Goal: Task Accomplishment & Management: Complete application form

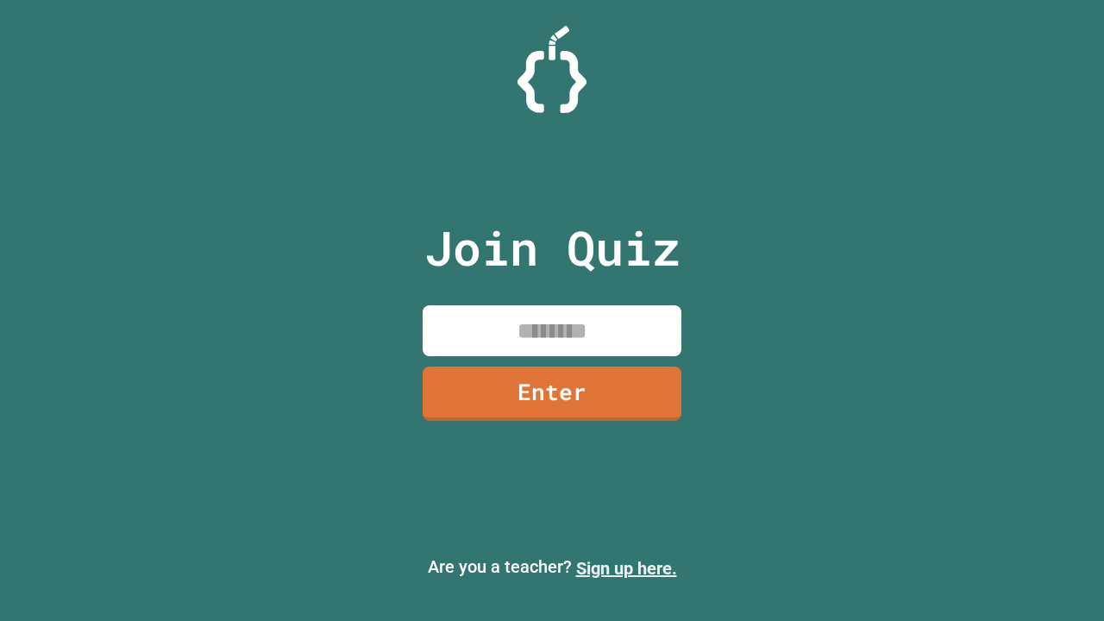
click at [626, 569] on link "Sign up here." at bounding box center [626, 568] width 101 height 21
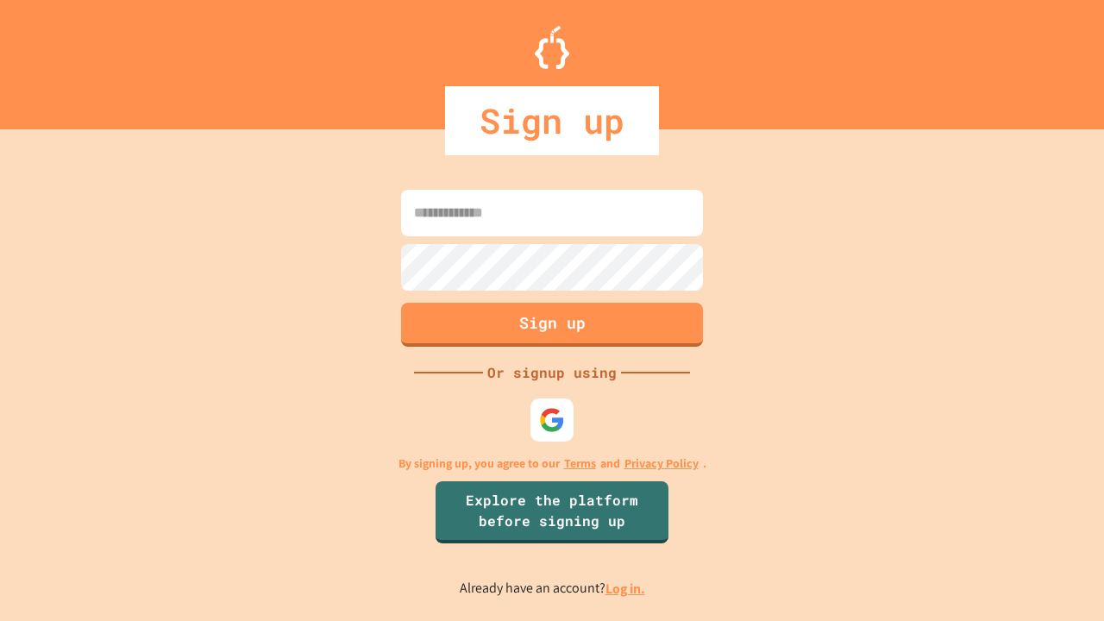
click at [626, 588] on link "Log in." at bounding box center [626, 589] width 40 height 18
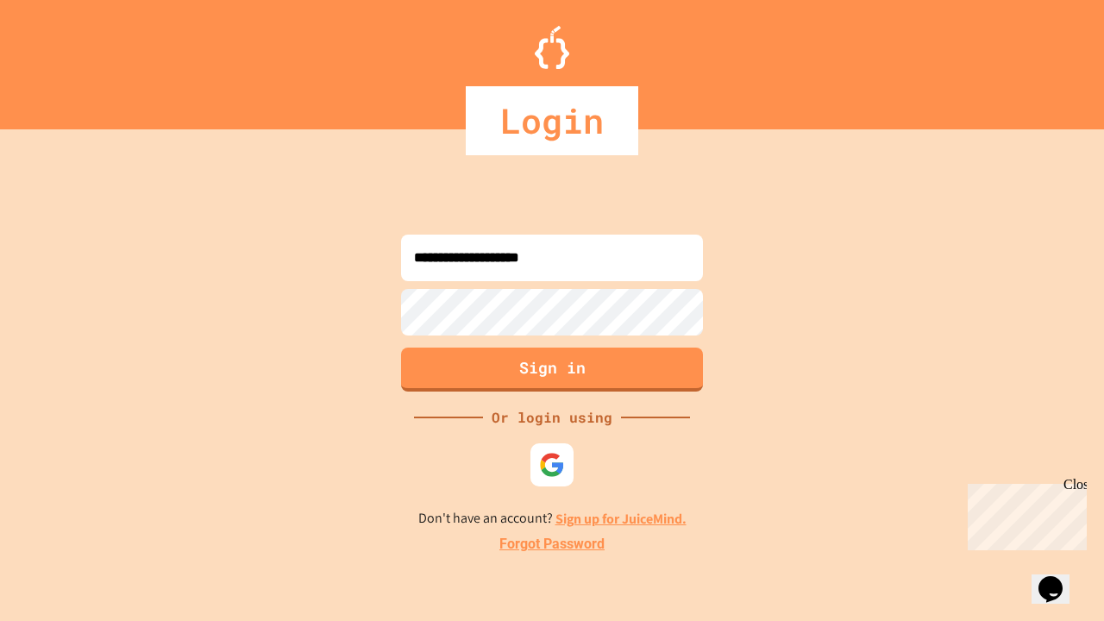
type input "**********"
